Goal: Information Seeking & Learning: Learn about a topic

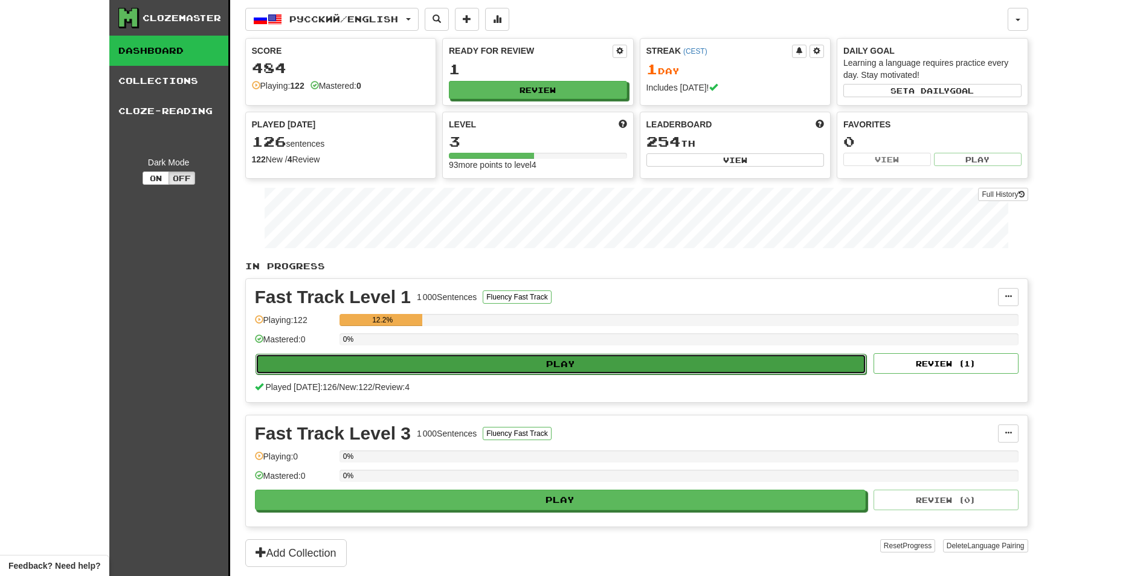
click at [571, 366] on button "Play" at bounding box center [561, 364] width 611 height 21
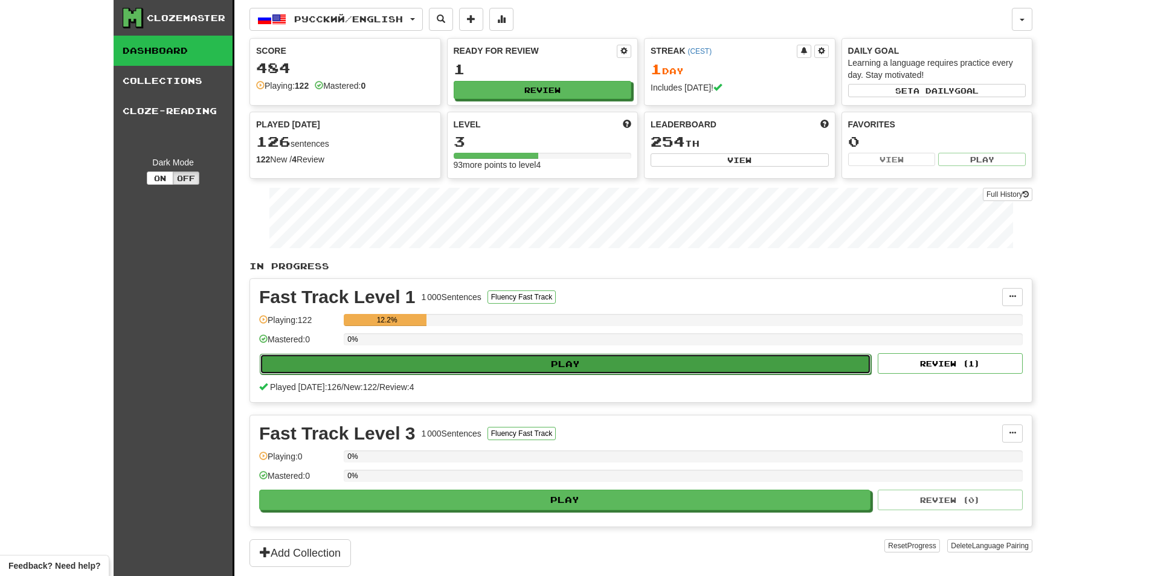
select select "********"
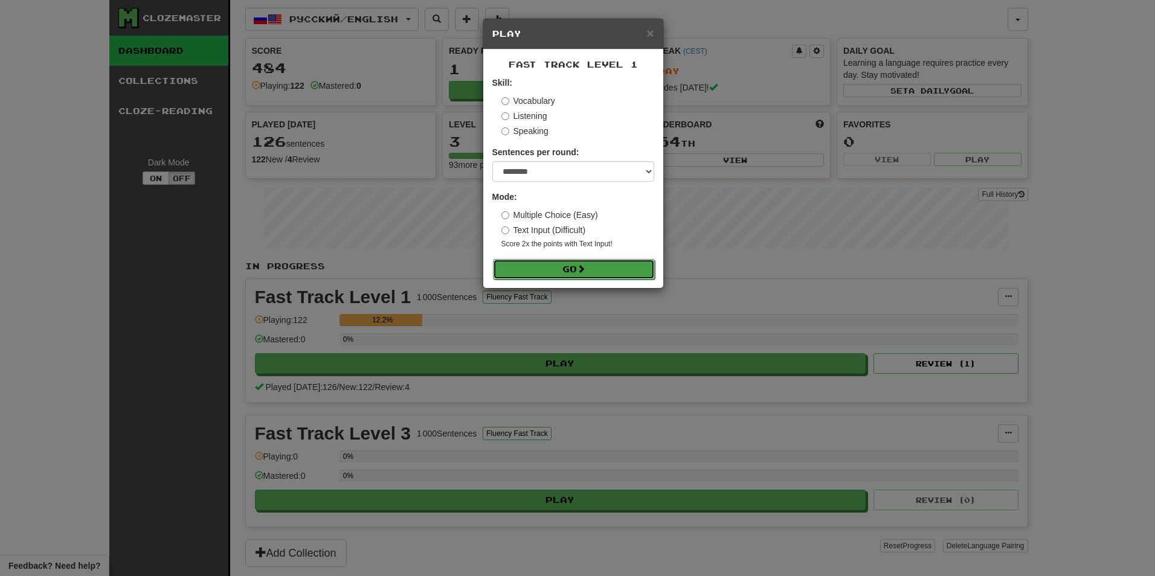
click at [596, 261] on button "Go" at bounding box center [574, 269] width 162 height 21
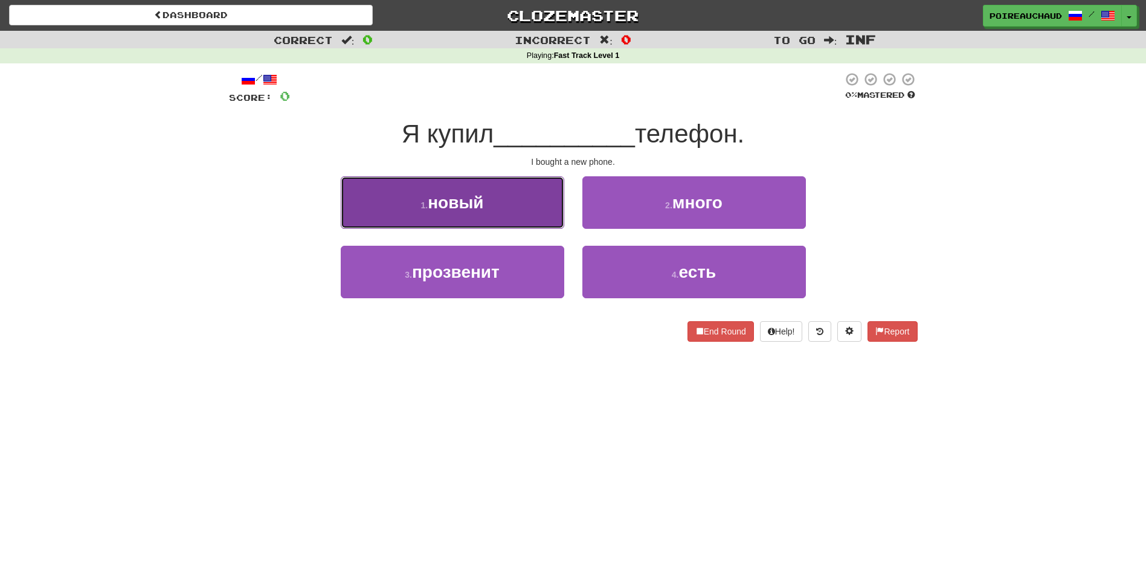
click at [459, 181] on button "1 . новый" at bounding box center [453, 202] width 224 height 53
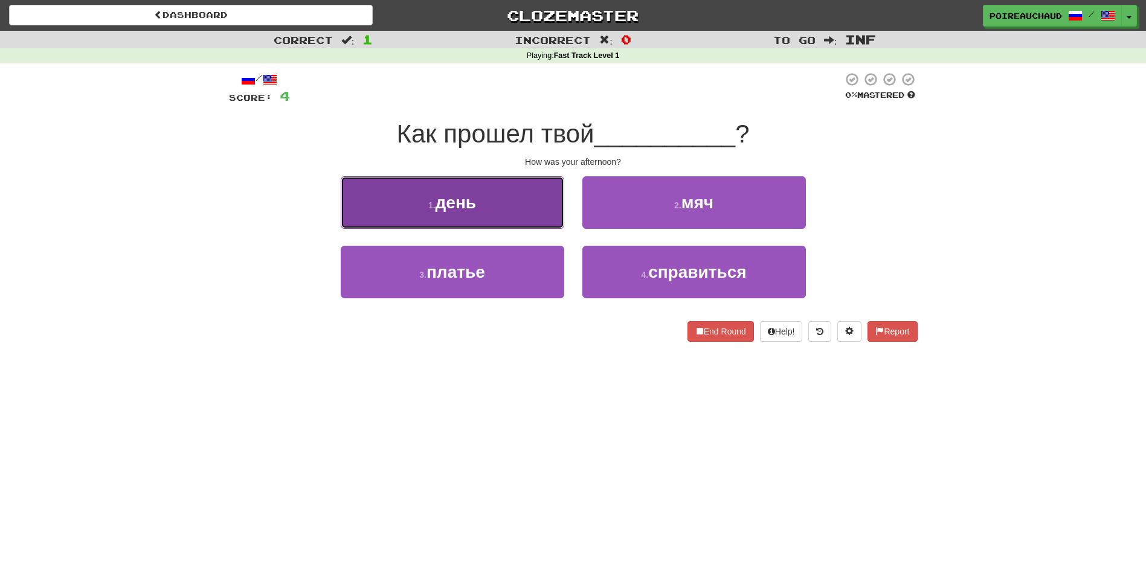
click at [472, 198] on span "день" at bounding box center [456, 202] width 40 height 19
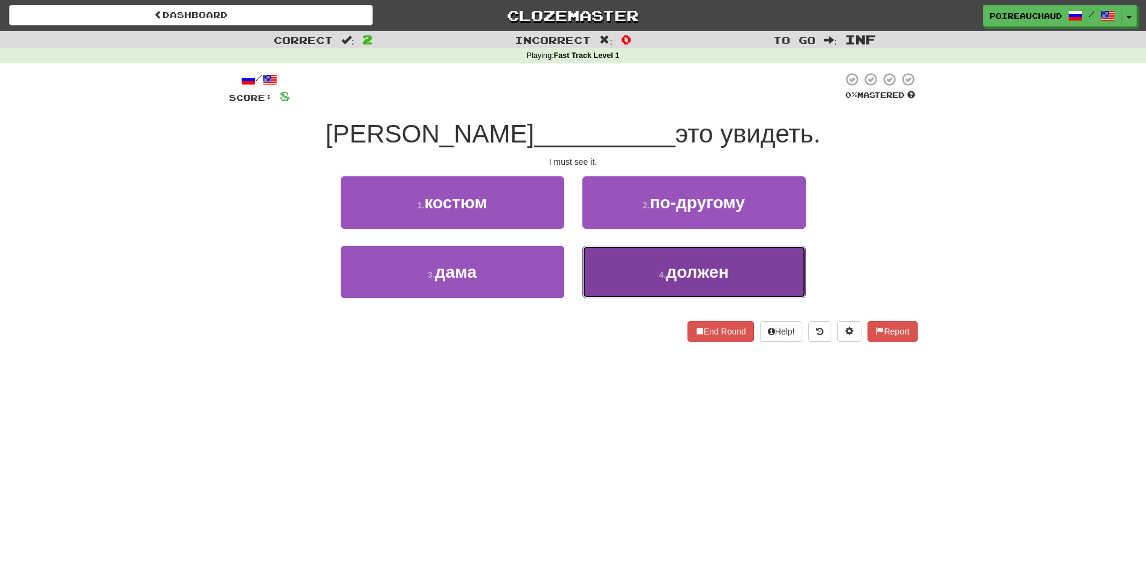
click at [642, 271] on button "4 . должен" at bounding box center [694, 272] width 224 height 53
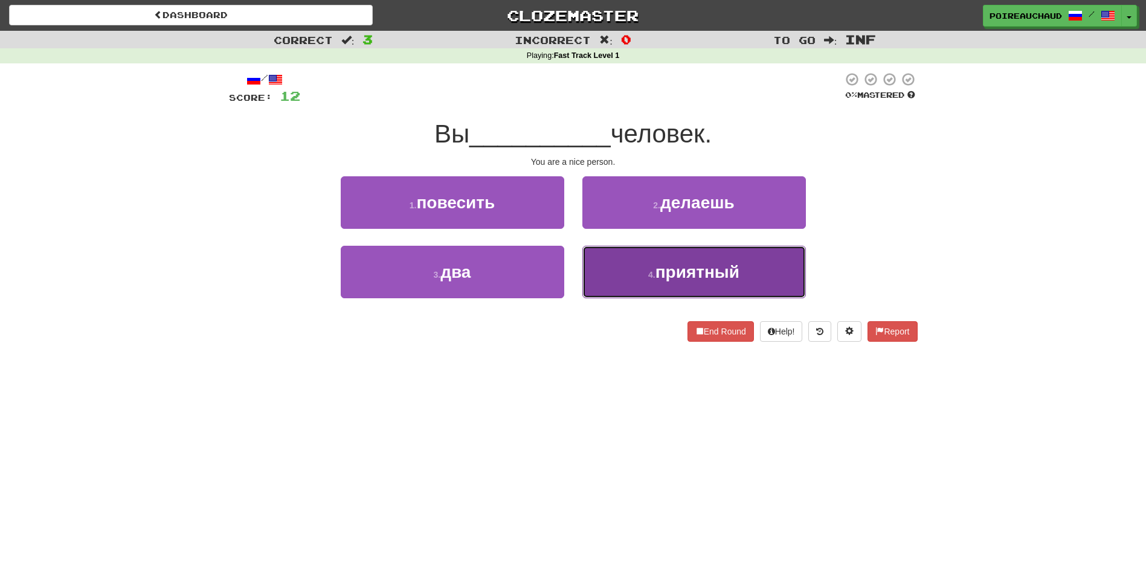
click at [646, 269] on button "4 . приятный" at bounding box center [694, 272] width 224 height 53
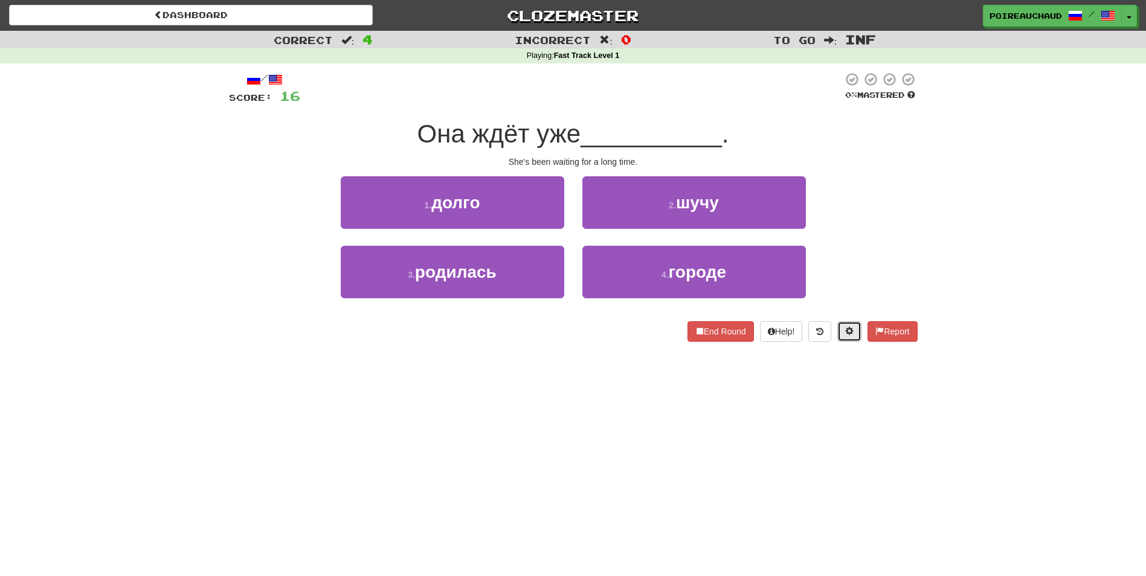
click at [839, 329] on button at bounding box center [849, 331] width 24 height 21
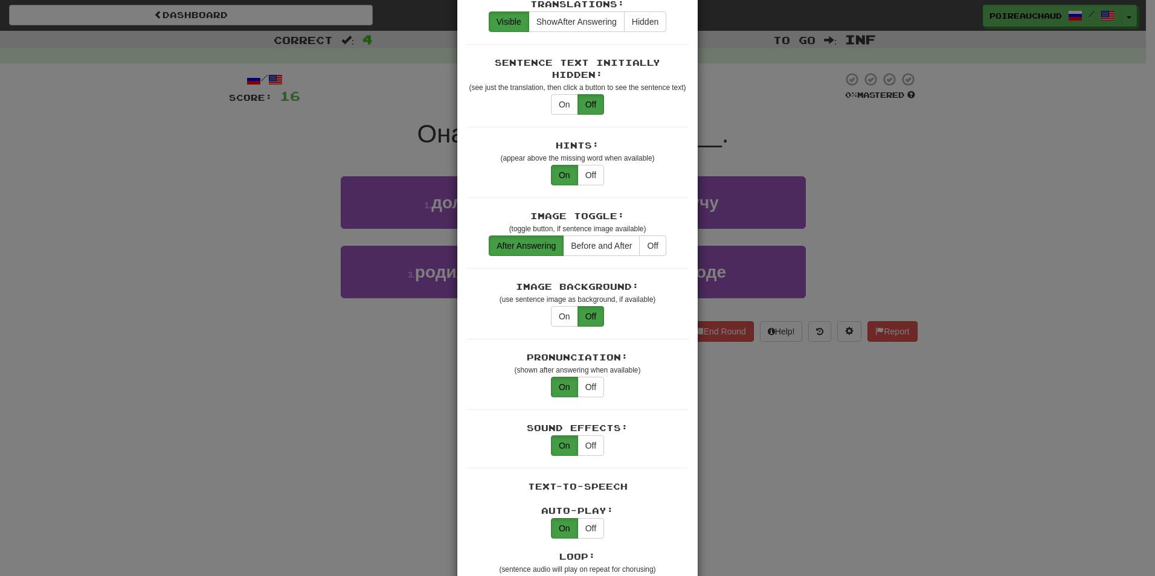
scroll to position [121, 0]
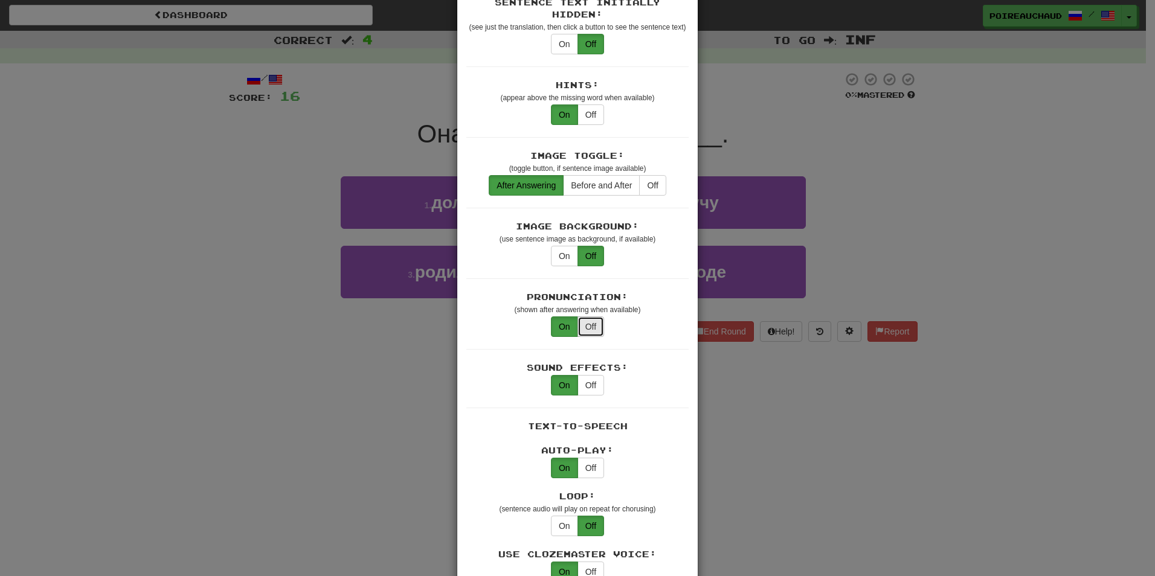
click at [592, 317] on button "Off" at bounding box center [591, 327] width 27 height 21
click at [556, 317] on button "On" at bounding box center [564, 327] width 27 height 21
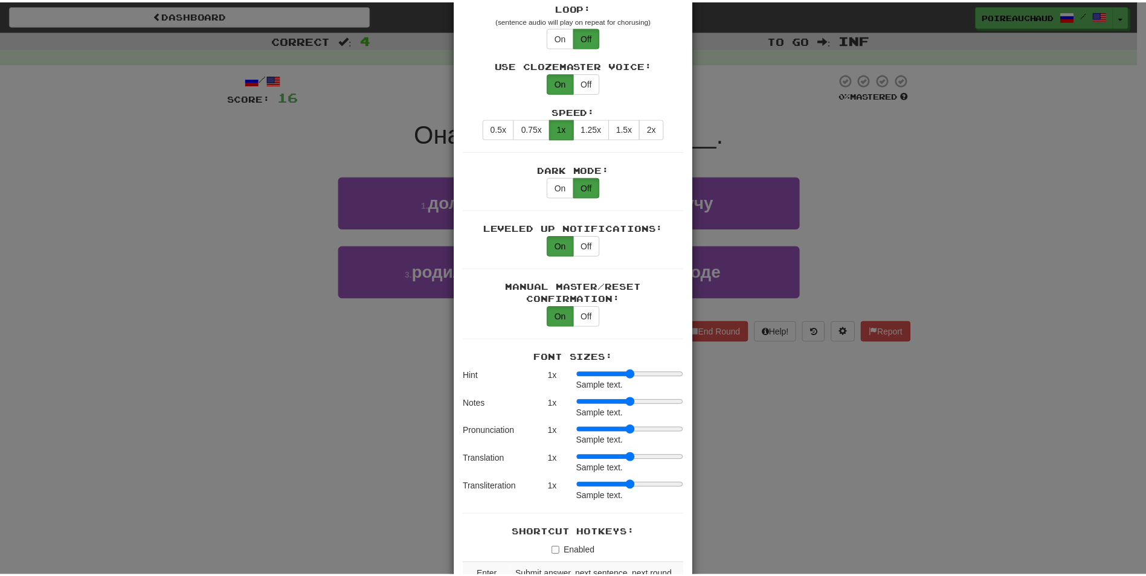
scroll to position [665, 0]
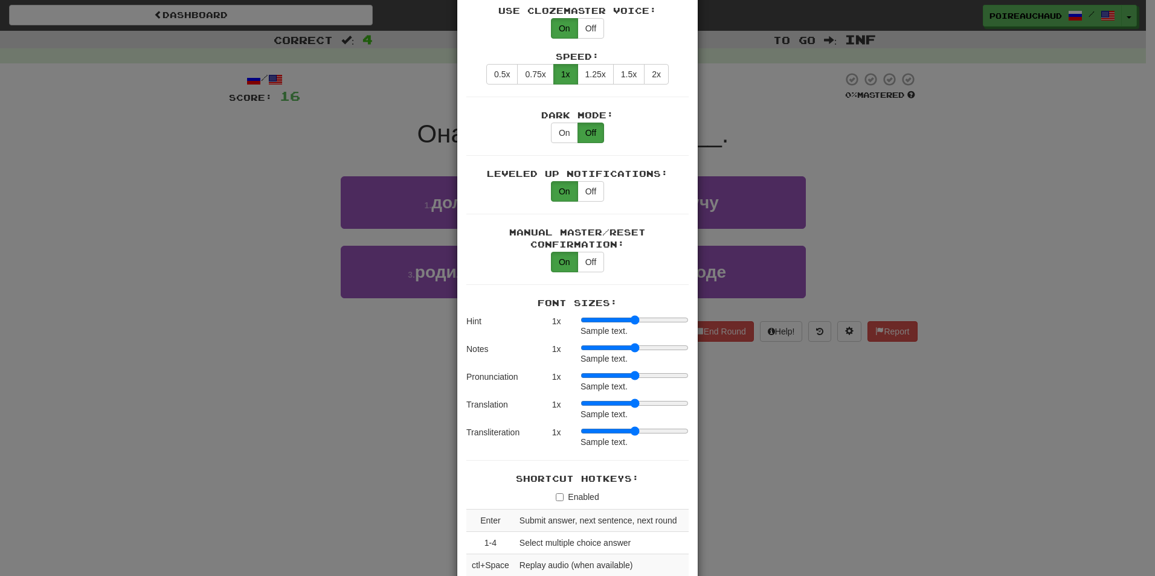
click at [796, 401] on div "× Game Settings Translations: Visible Show After Answering Hidden Sentence Text…" at bounding box center [577, 288] width 1155 height 576
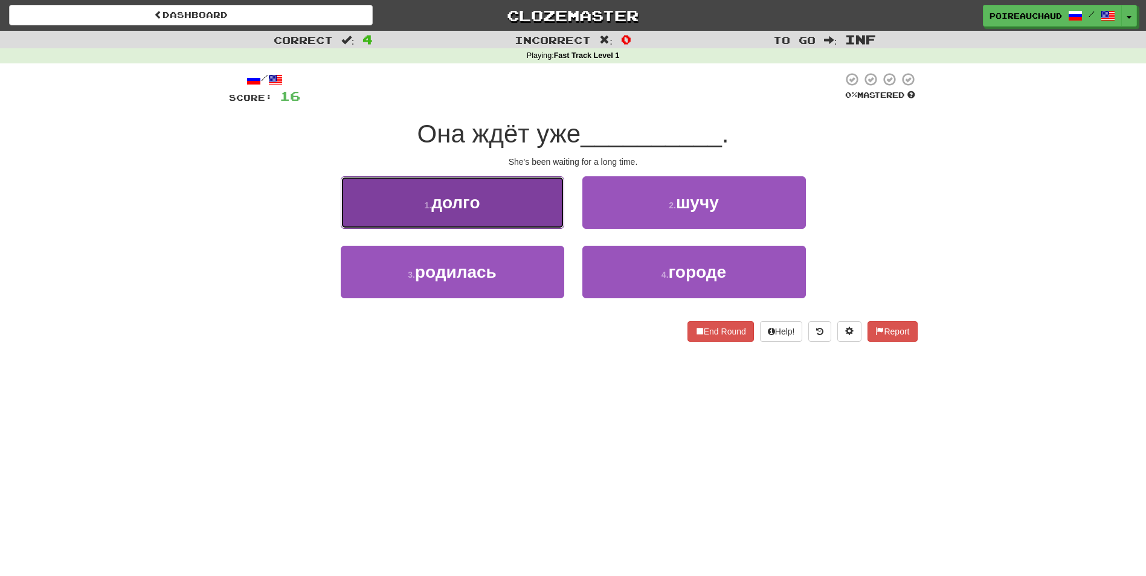
click at [536, 219] on button "1 . долго" at bounding box center [453, 202] width 224 height 53
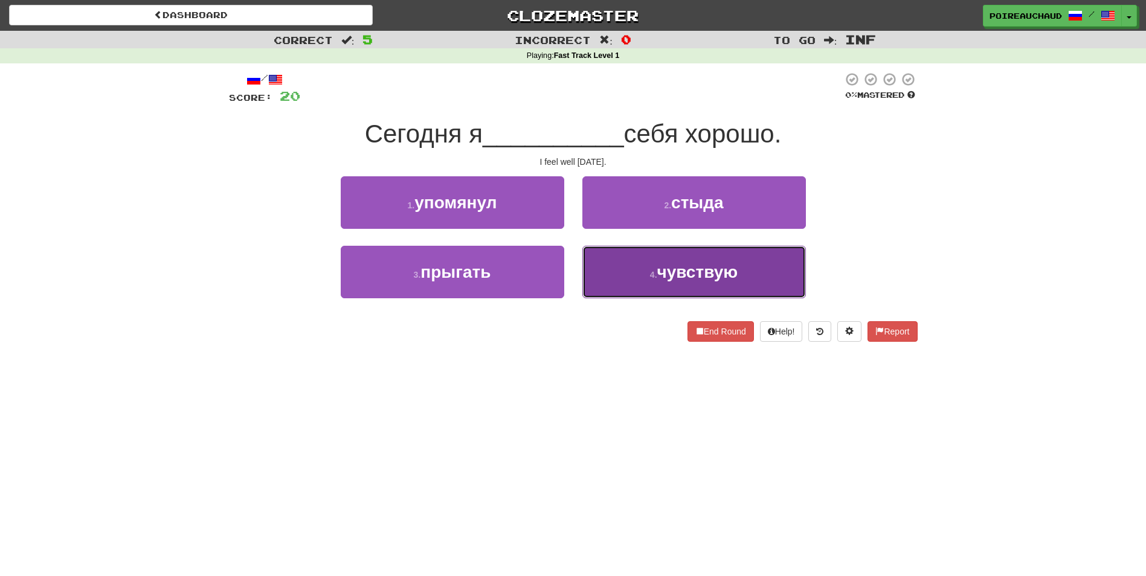
click at [651, 272] on small "4 ." at bounding box center [653, 275] width 7 height 10
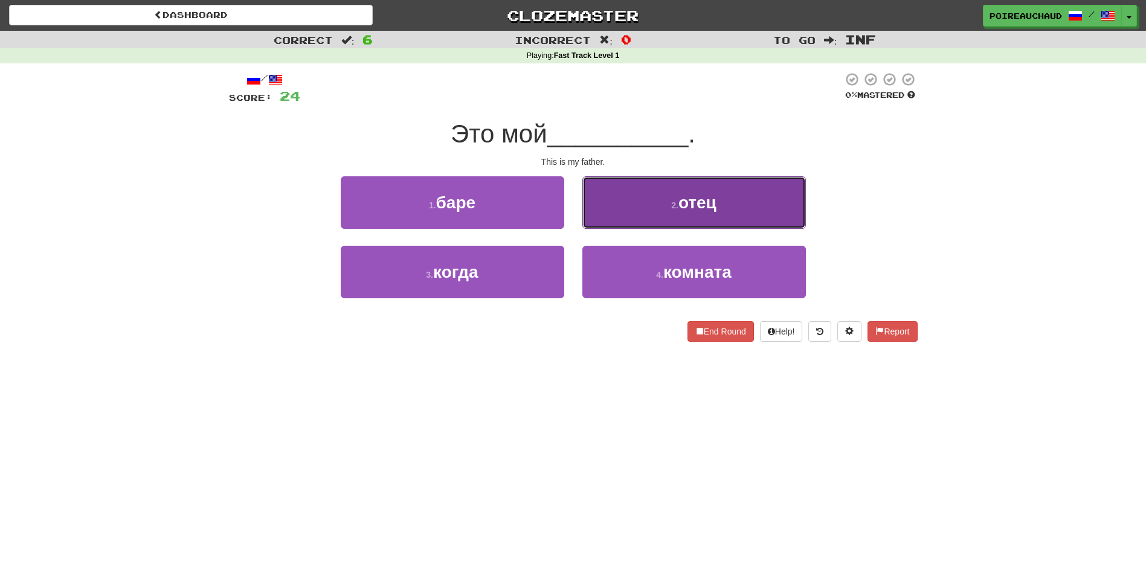
click at [706, 201] on span "отец" at bounding box center [698, 202] width 38 height 19
click at [759, 202] on button "2 . имя" at bounding box center [694, 202] width 224 height 53
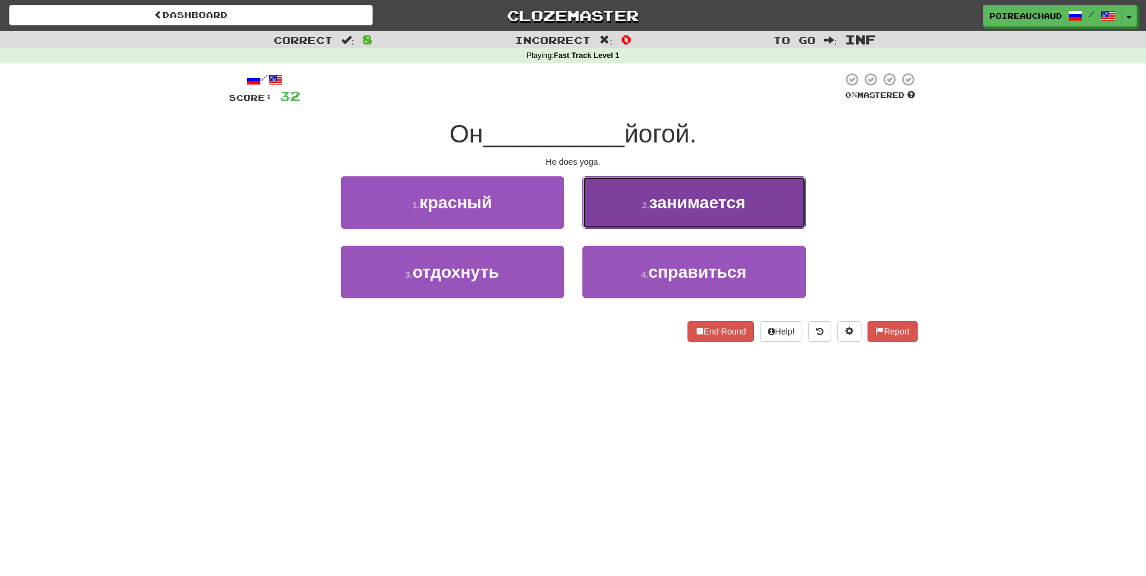
click at [675, 208] on span "занимается" at bounding box center [698, 202] width 97 height 19
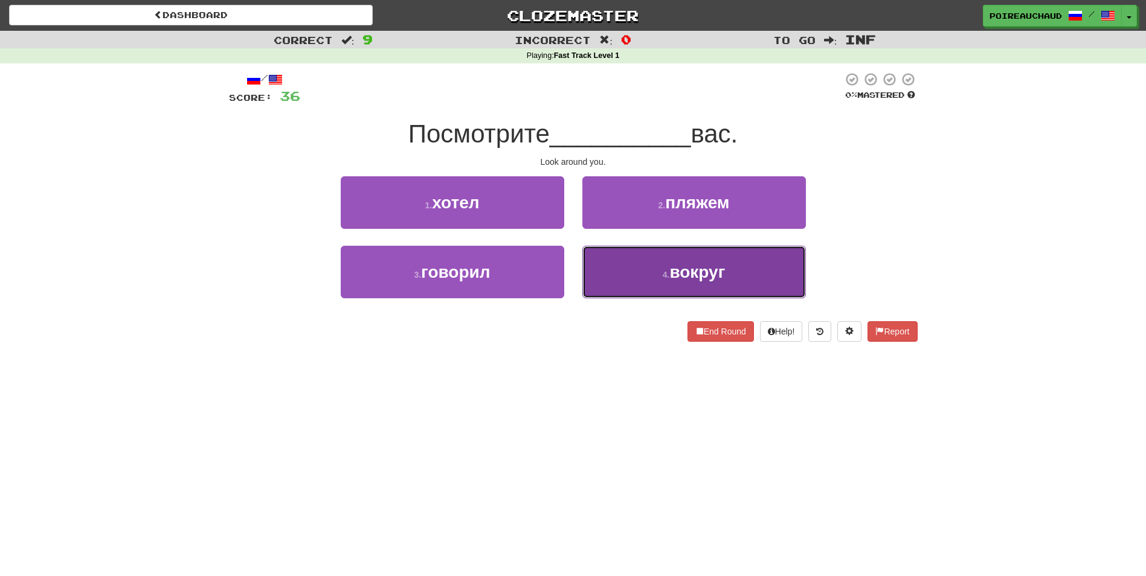
click at [634, 272] on button "4 . вокруг" at bounding box center [694, 272] width 224 height 53
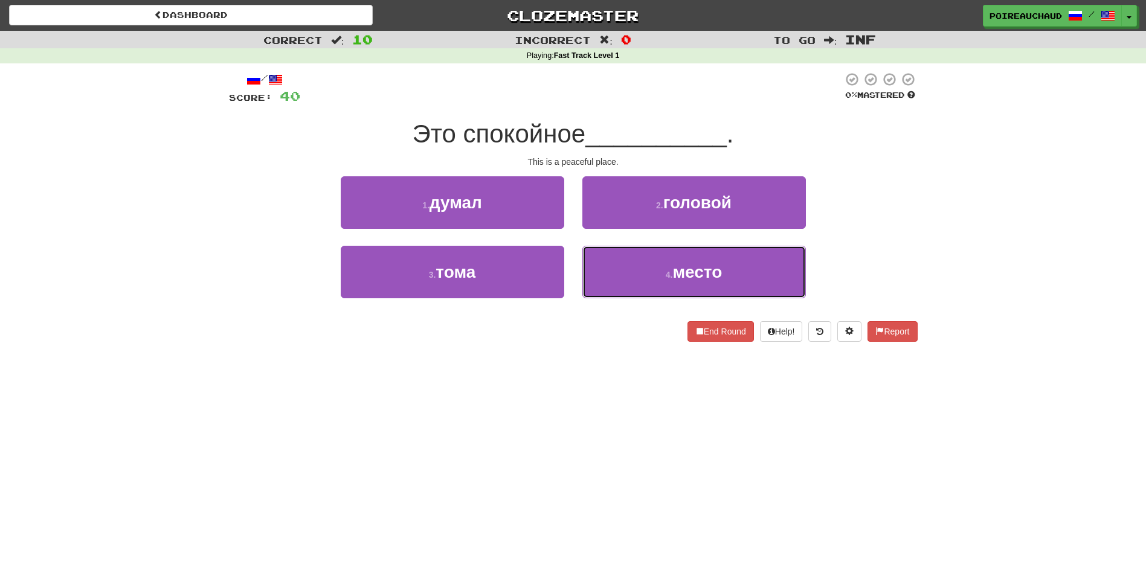
click at [634, 272] on button "4 . место" at bounding box center [694, 272] width 224 height 53
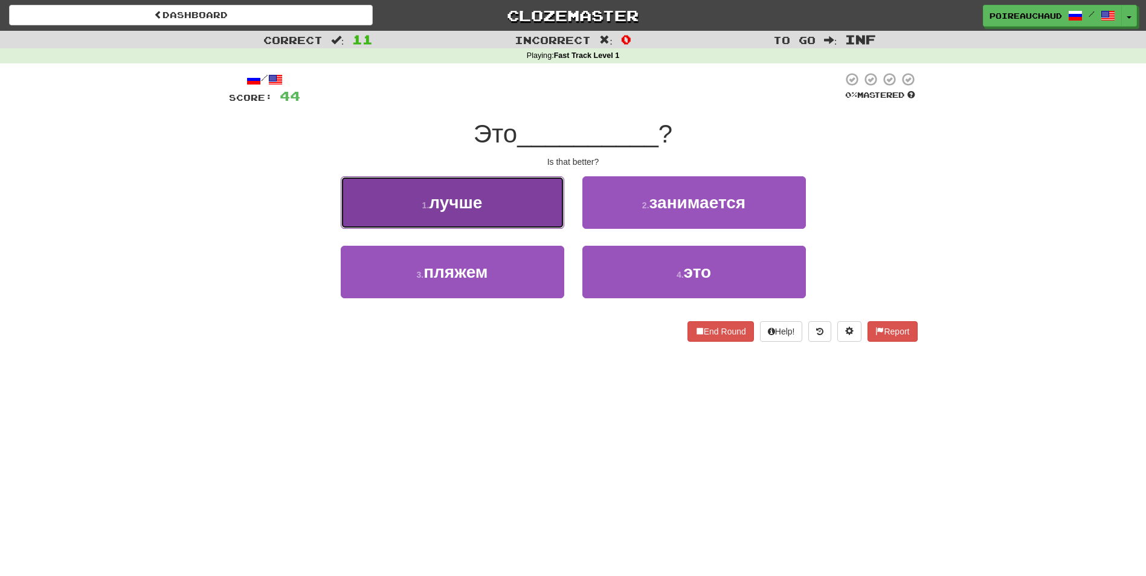
click at [486, 182] on button "1 . лучше" at bounding box center [453, 202] width 224 height 53
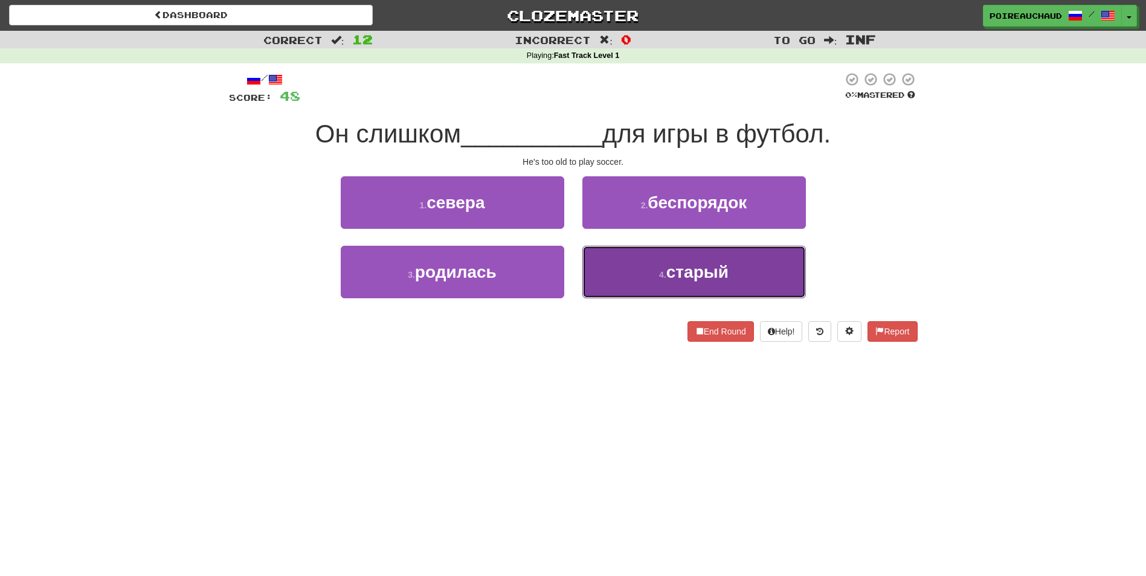
click at [714, 277] on span "старый" at bounding box center [697, 272] width 62 height 19
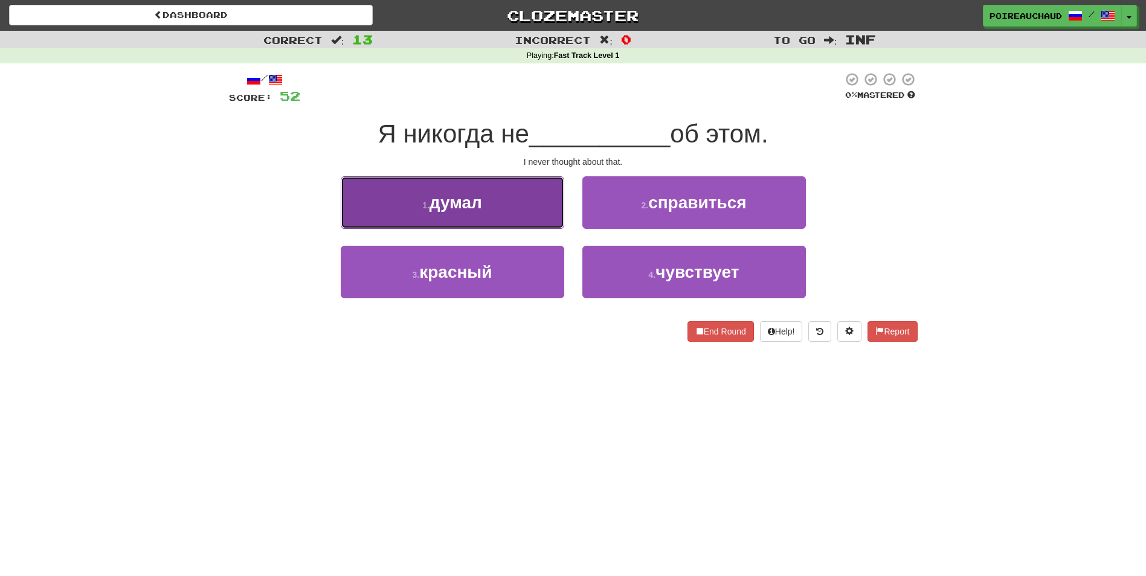
click at [468, 201] on span "думал" at bounding box center [456, 202] width 53 height 19
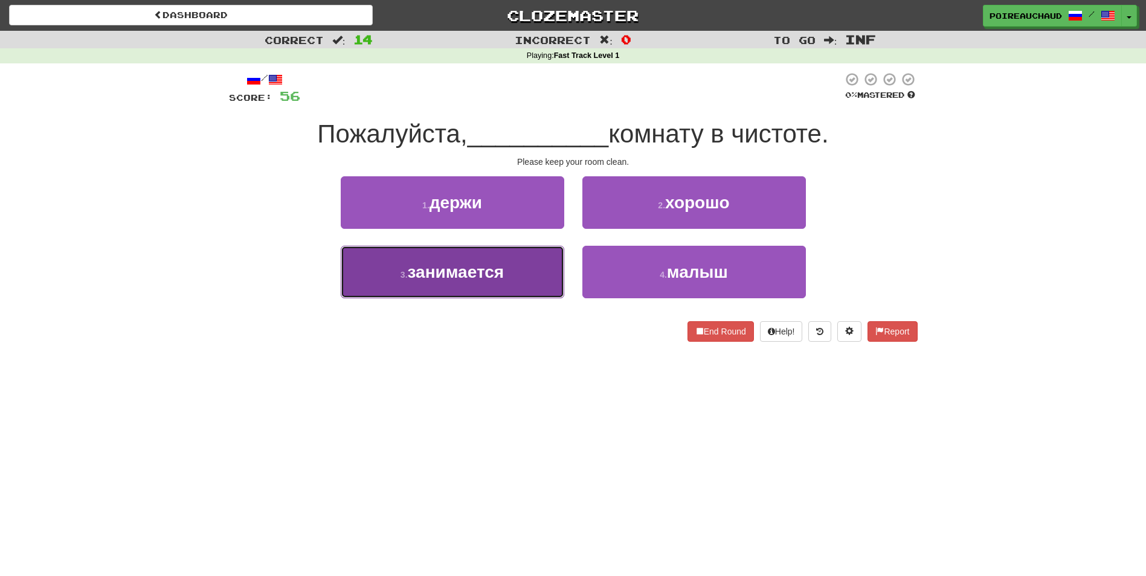
click at [518, 285] on button "3 . занимается" at bounding box center [453, 272] width 224 height 53
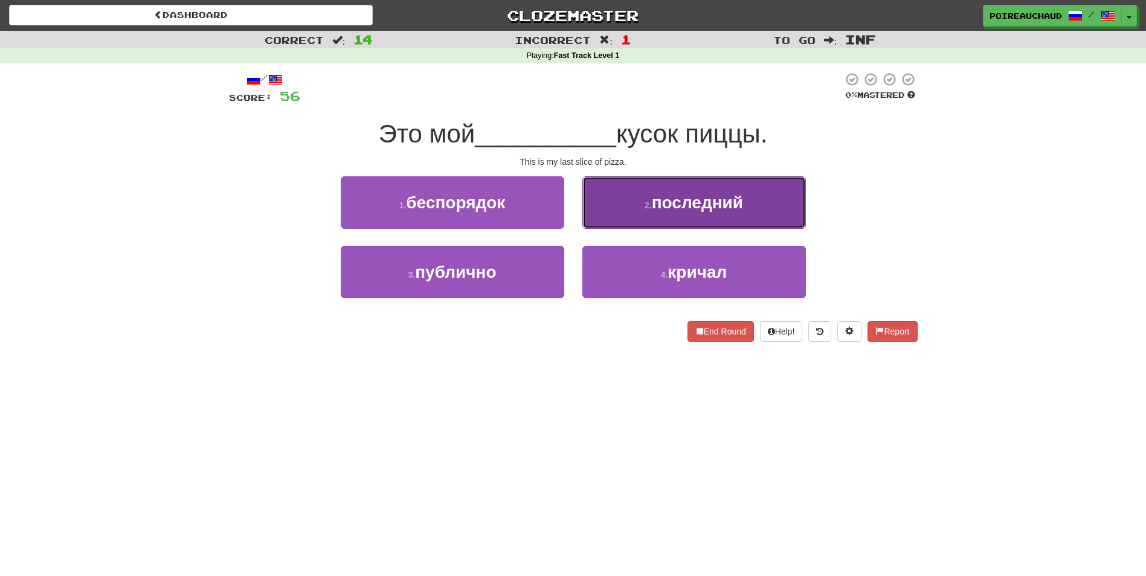
click at [683, 203] on span "последний" at bounding box center [697, 202] width 91 height 19
